Goal: Task Accomplishment & Management: Use online tool/utility

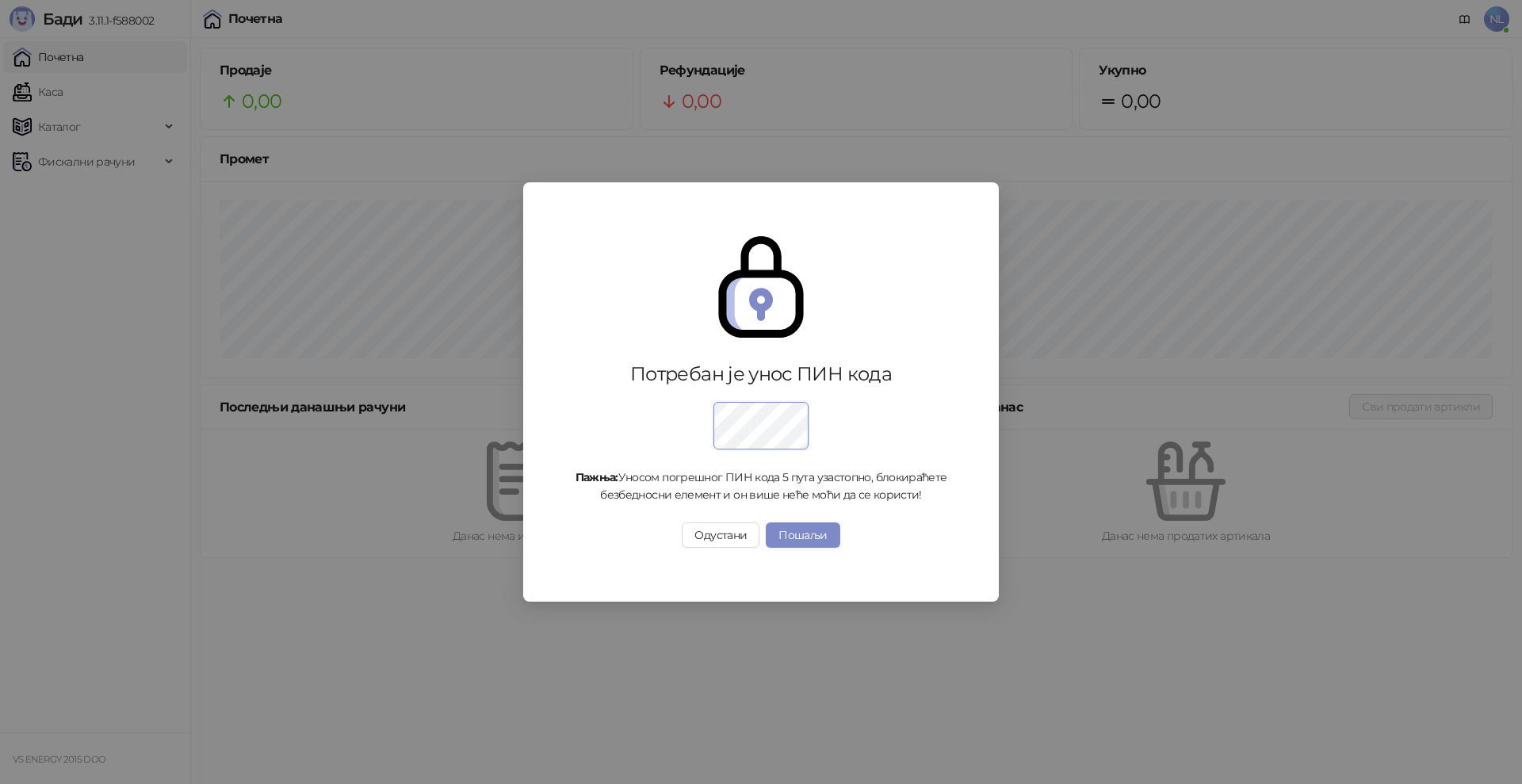
click at [847, 533] on div "Одустани Пошаљи" at bounding box center [760, 535] width 387 height 25
click at [821, 536] on button "Пошаљи" at bounding box center [802, 535] width 73 height 25
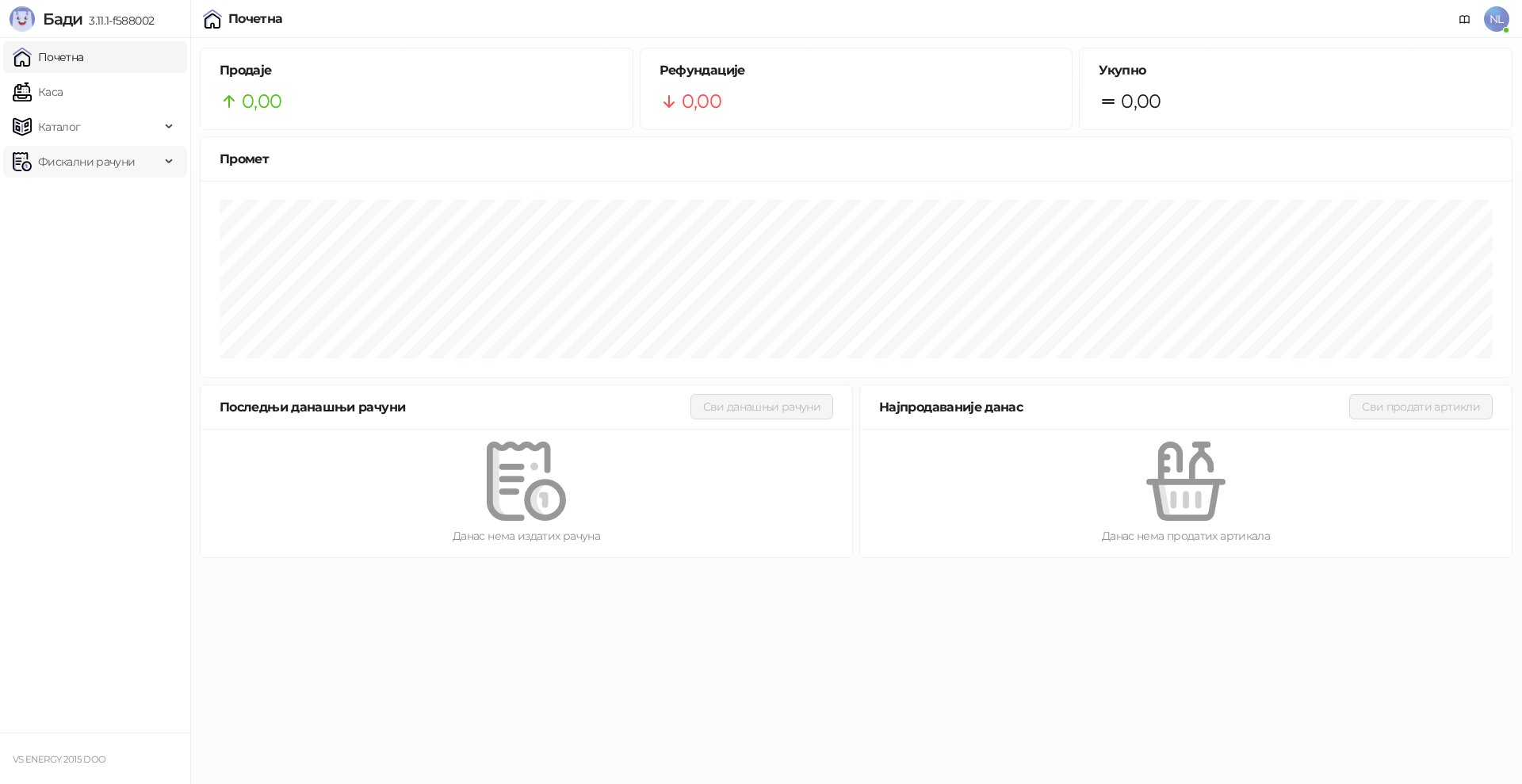
click at [110, 165] on span "Фискални рачуни" at bounding box center [86, 161] width 96 height 32
click at [109, 190] on link "Издати рачуни" at bounding box center [72, 196] width 106 height 32
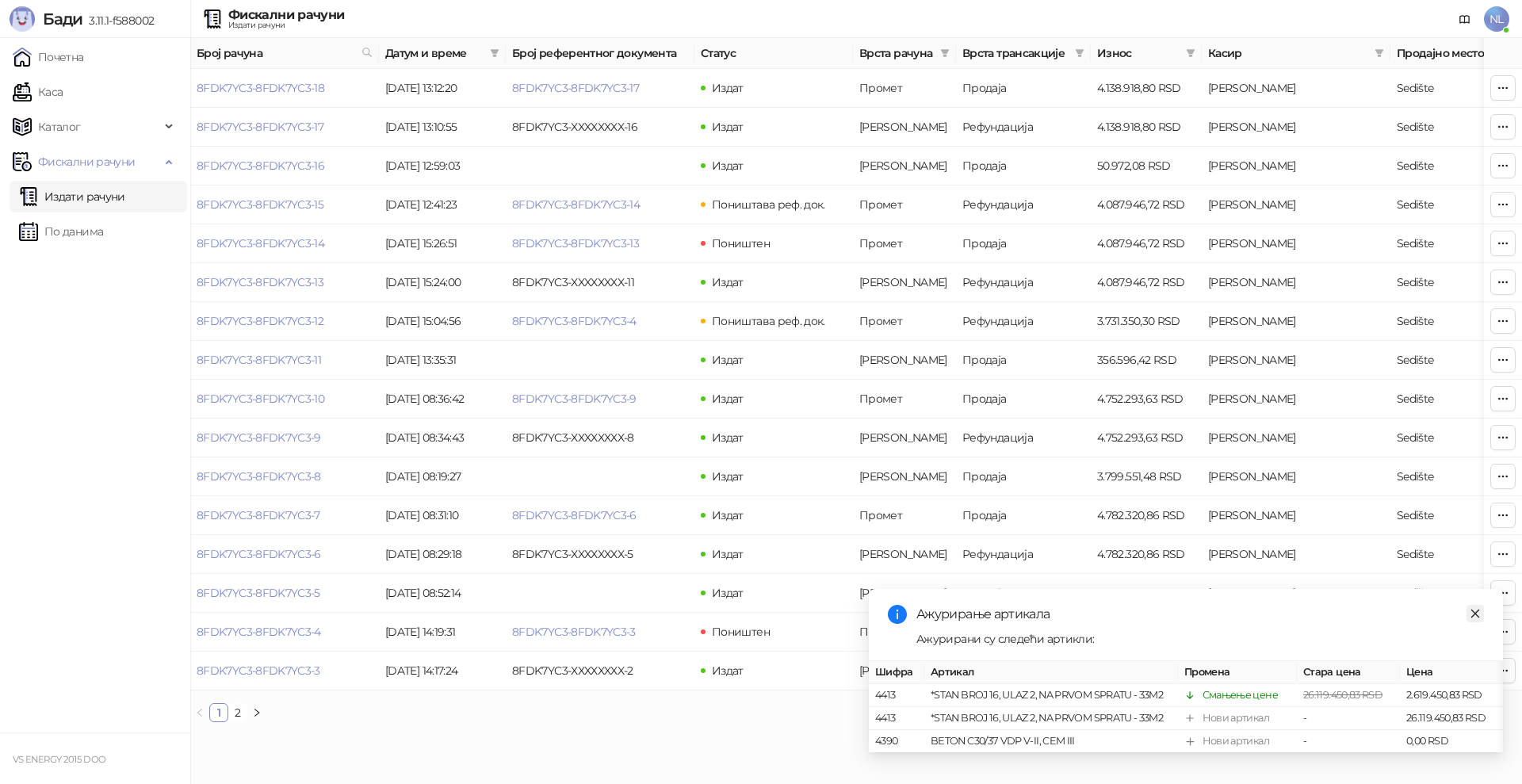
click at [1477, 608] on icon "close" at bounding box center [1475, 612] width 9 height 9
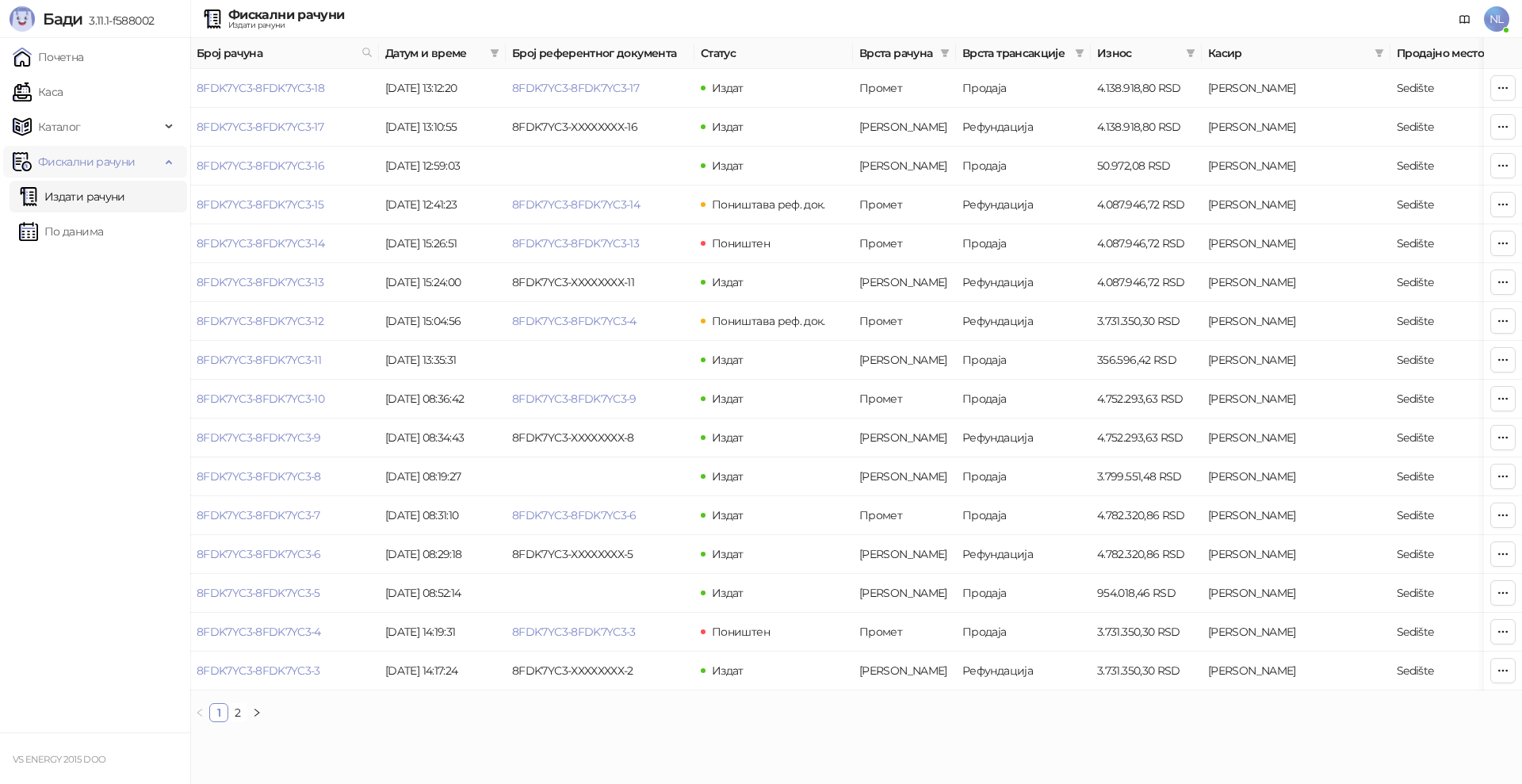
click at [101, 167] on span "Фискални рачуни" at bounding box center [86, 161] width 96 height 32
click at [122, 172] on span "Фискални рачуни" at bounding box center [86, 161] width 96 height 32
click at [124, 190] on link "Издати рачуни" at bounding box center [72, 196] width 106 height 32
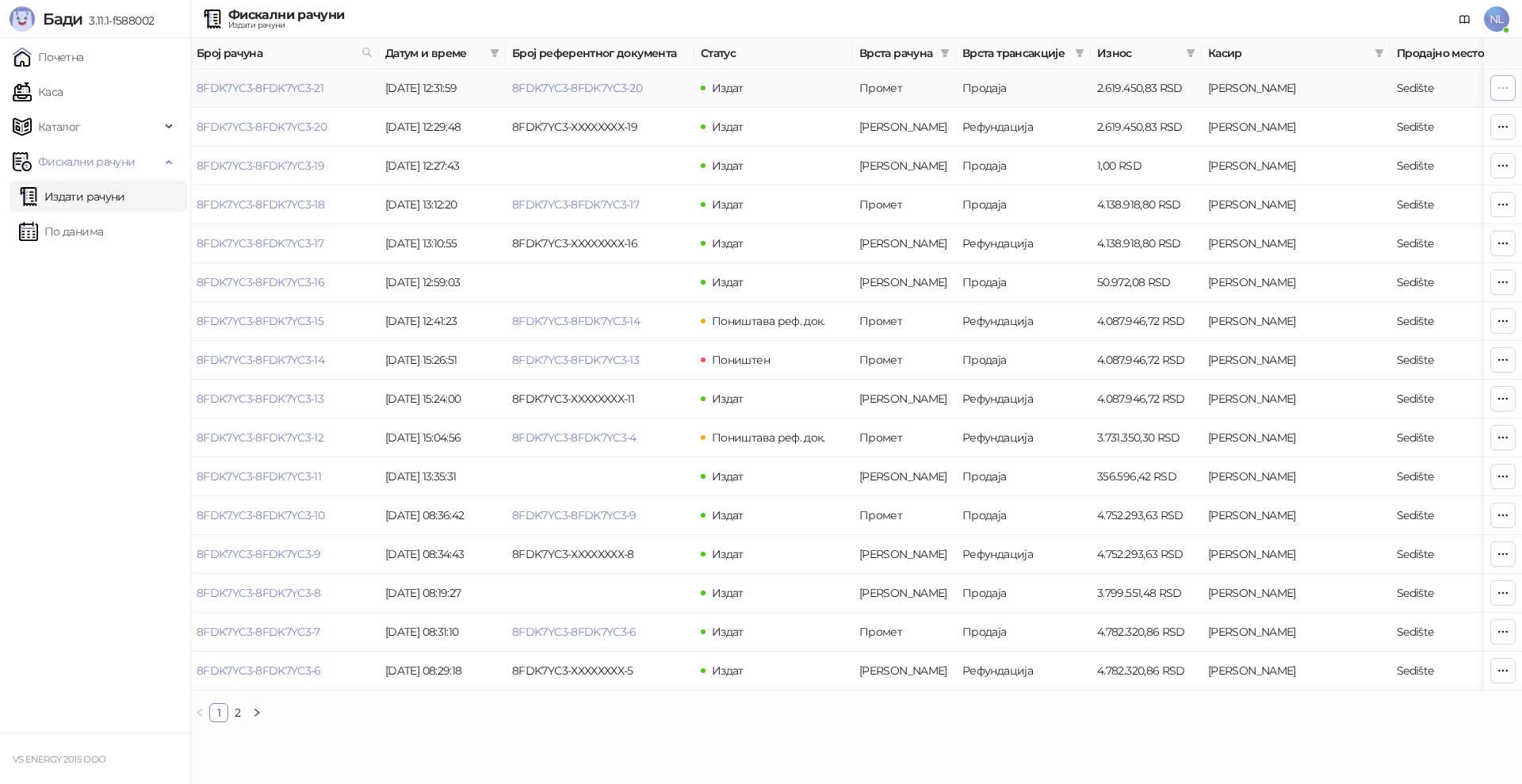
click at [1503, 85] on icon "button" at bounding box center [1503, 88] width 13 height 13
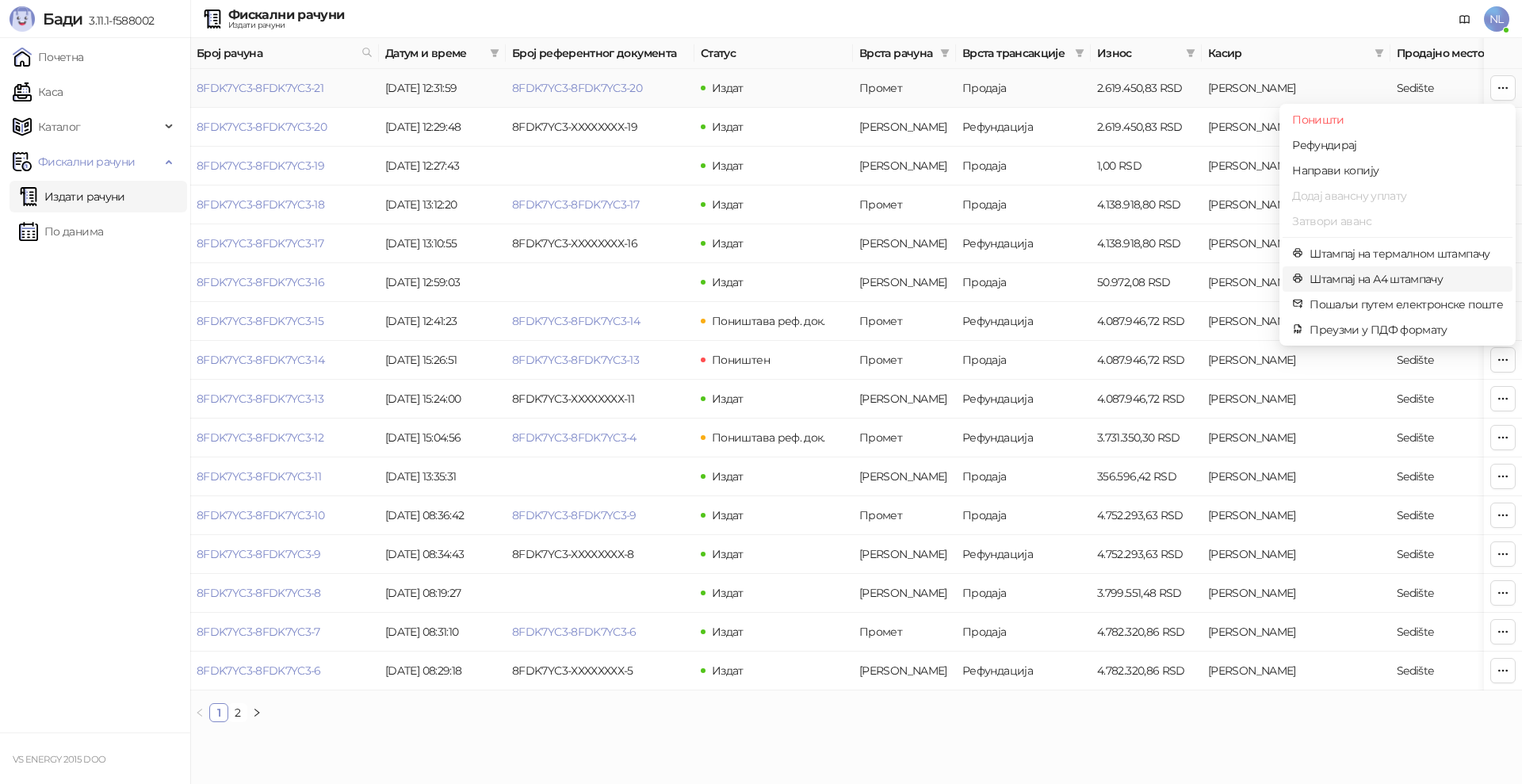
click at [1351, 280] on span "Штампај на А4 штампачу" at bounding box center [1406, 279] width 194 height 17
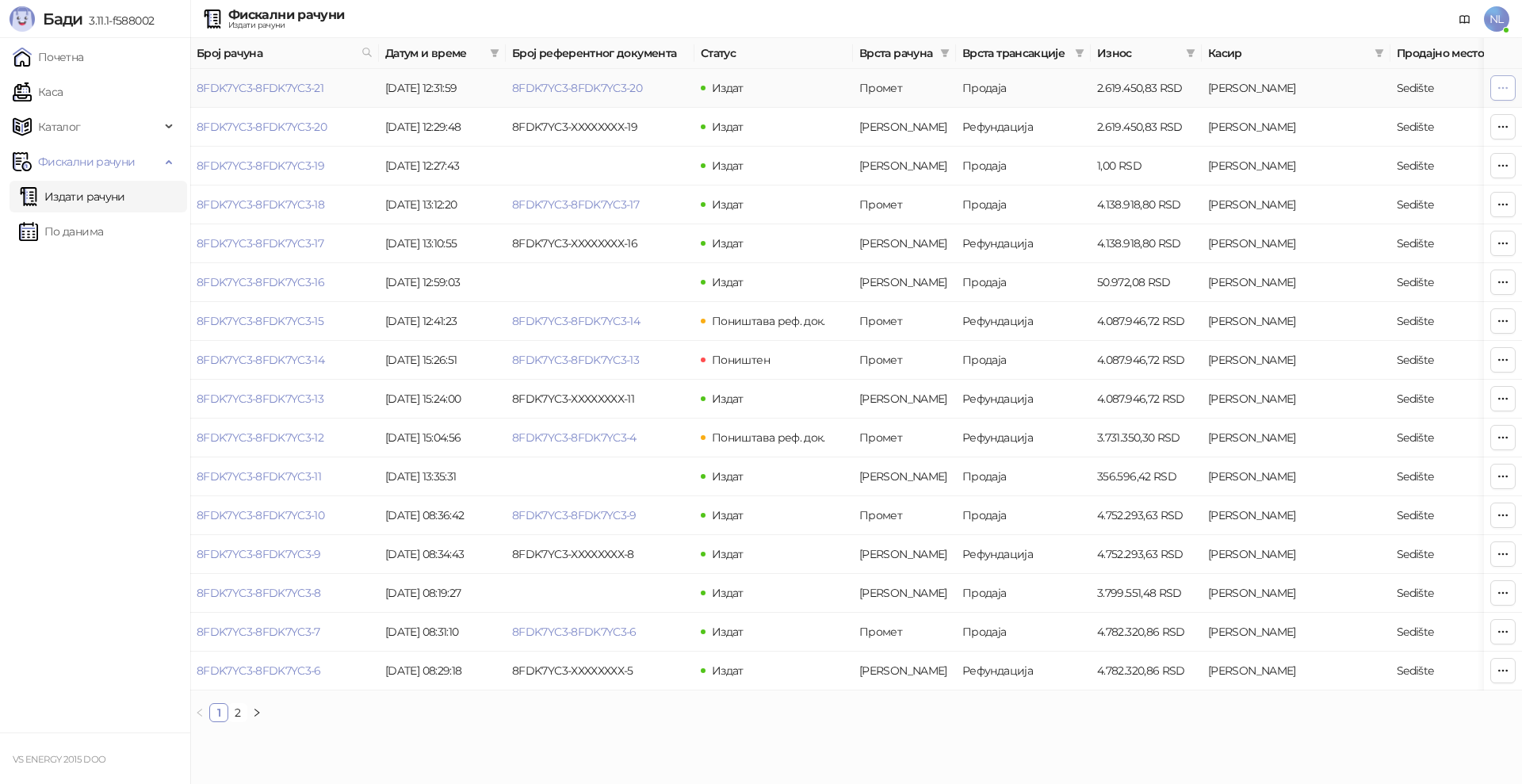
click at [1507, 84] on icon "button" at bounding box center [1503, 88] width 13 height 13
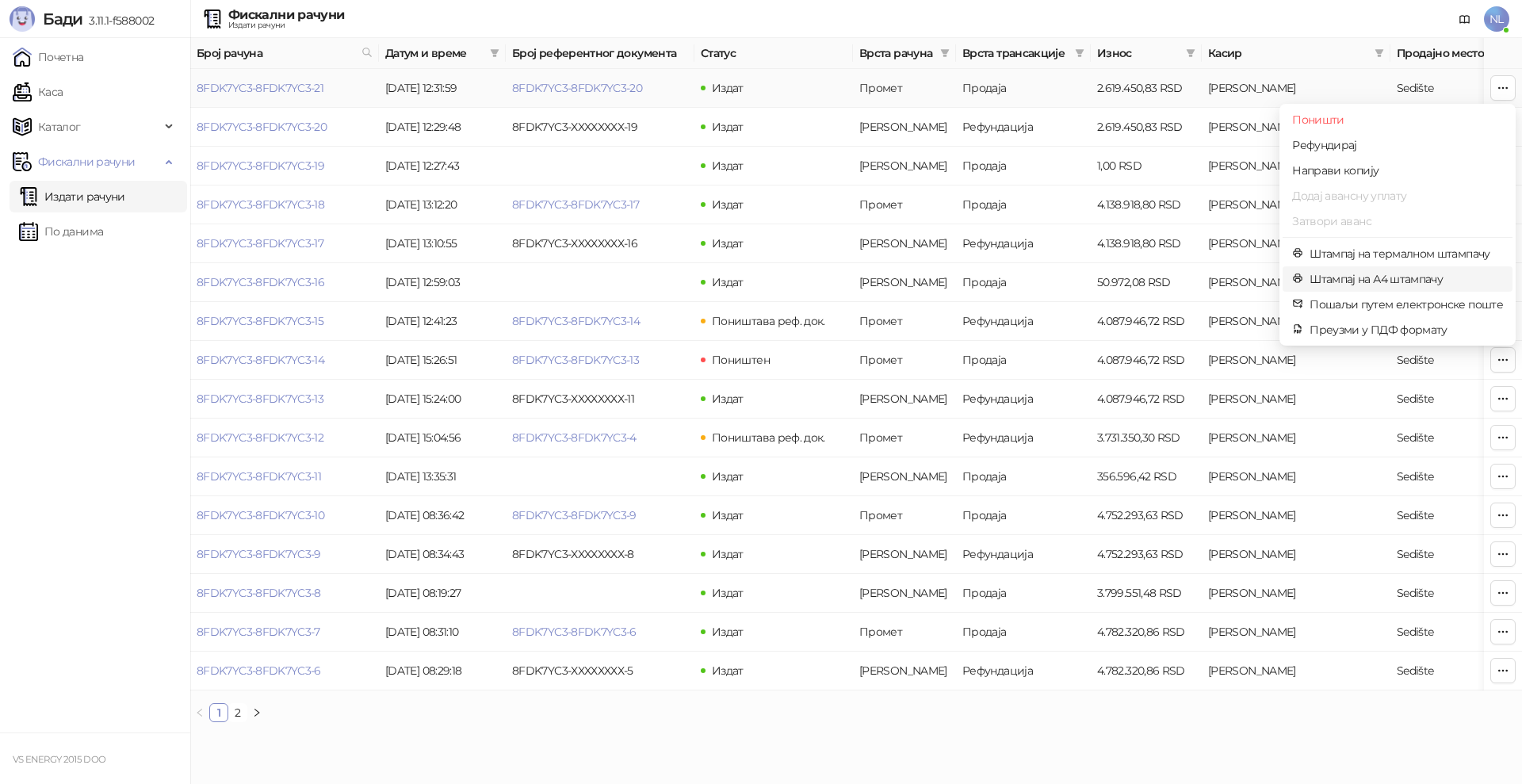
click at [1370, 283] on span "Штампај на А4 штампачу" at bounding box center [1406, 279] width 194 height 17
